Goal: Find specific page/section

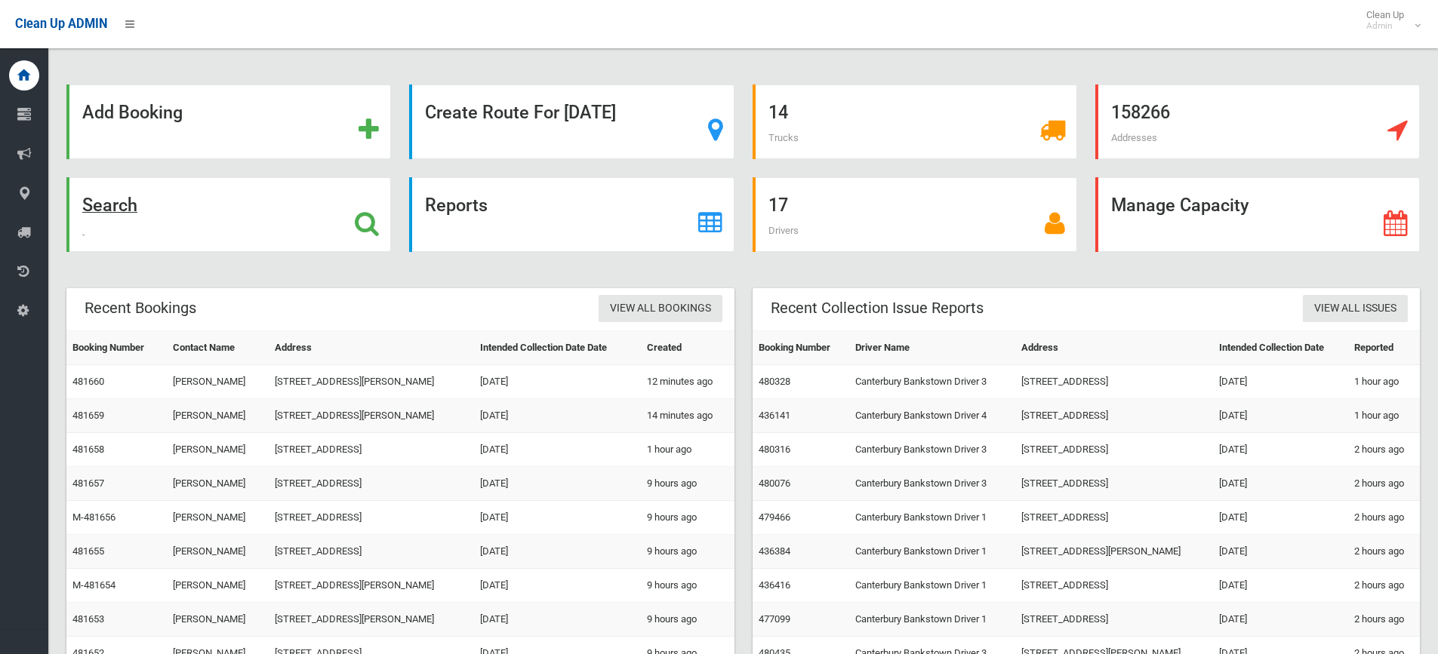
click at [115, 202] on strong "Search" at bounding box center [109, 205] width 55 height 21
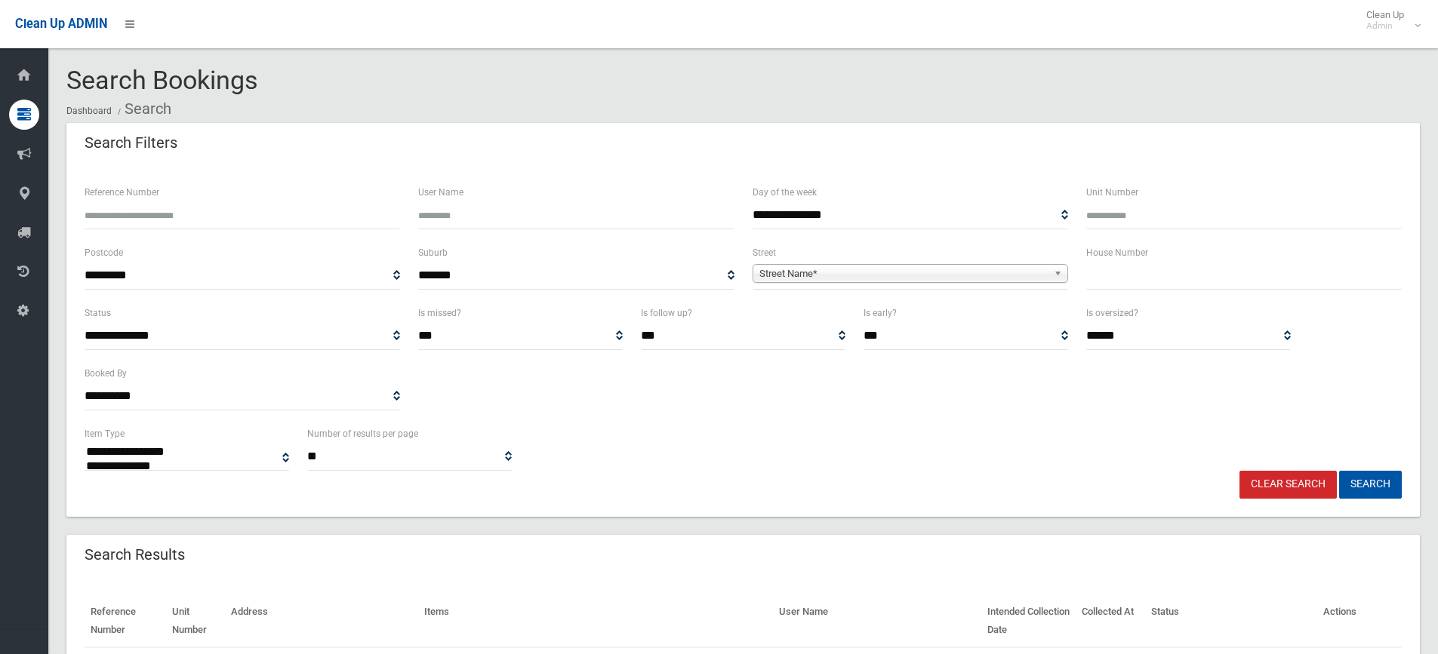
select select
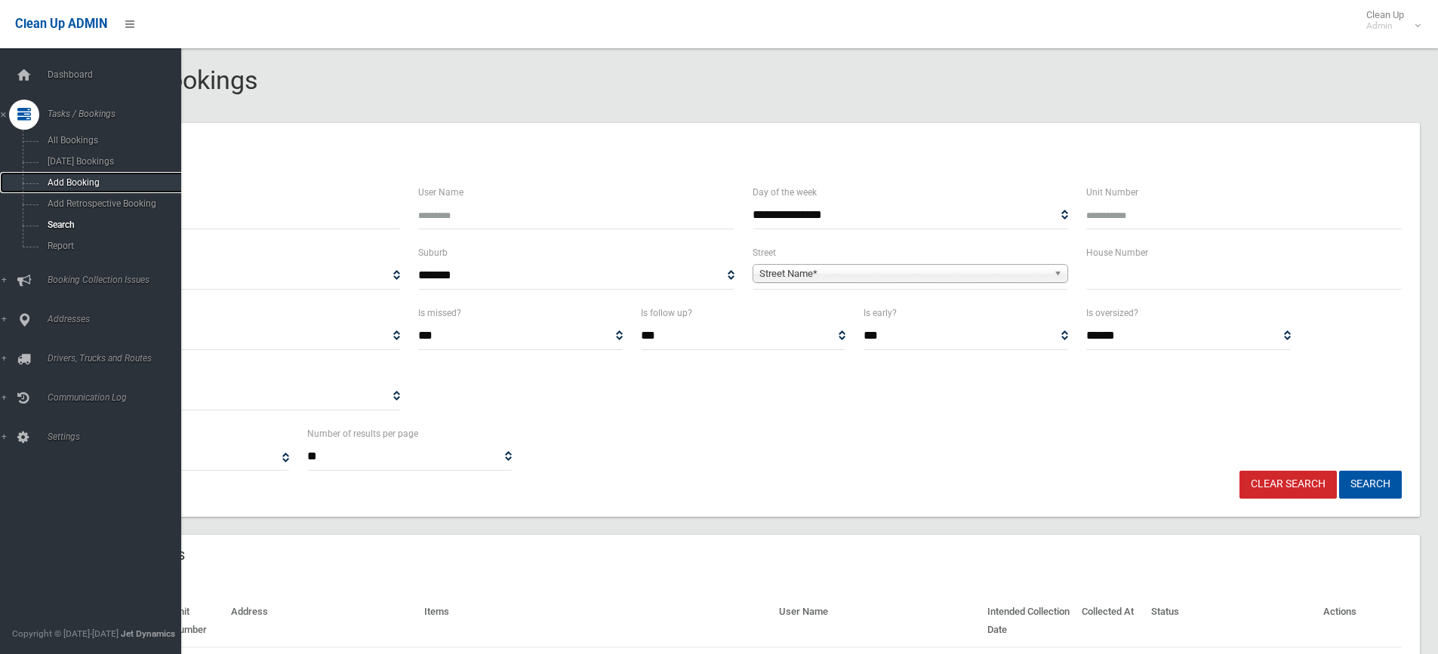
drag, startPoint x: 63, startPoint y: 221, endPoint x: 81, endPoint y: 181, distance: 43.6
